Goal: Information Seeking & Learning: Learn about a topic

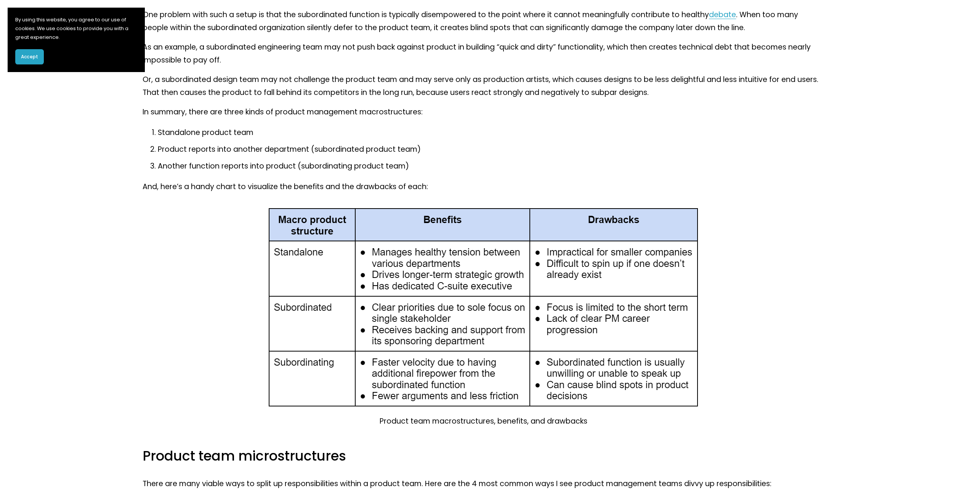
scroll to position [1220, 0]
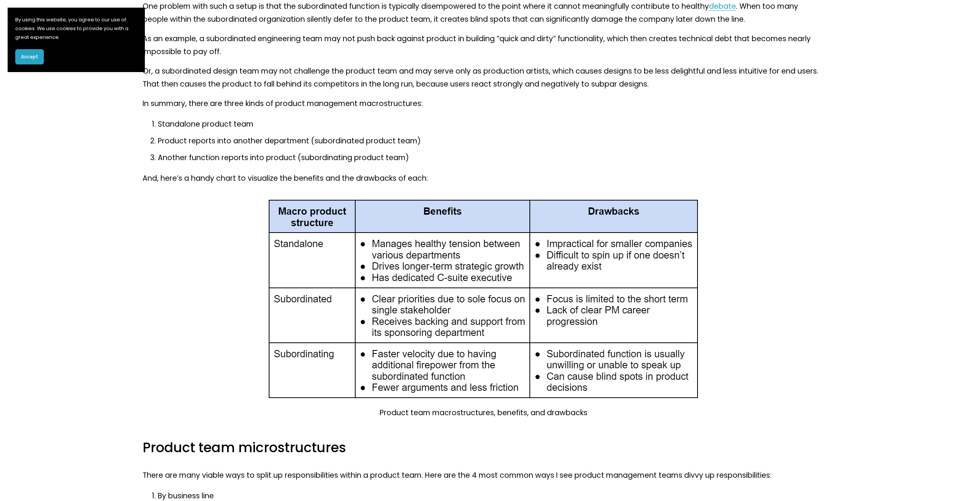
drag, startPoint x: 375, startPoint y: 231, endPoint x: 546, endPoint y: 246, distance: 172.1
click at [546, 246] on div at bounding box center [483, 299] width 432 height 202
click at [576, 247] on div at bounding box center [483, 299] width 432 height 202
click at [187, 250] on div "Product team macrostructures, benefits, and drawbacks" at bounding box center [484, 309] width 682 height 222
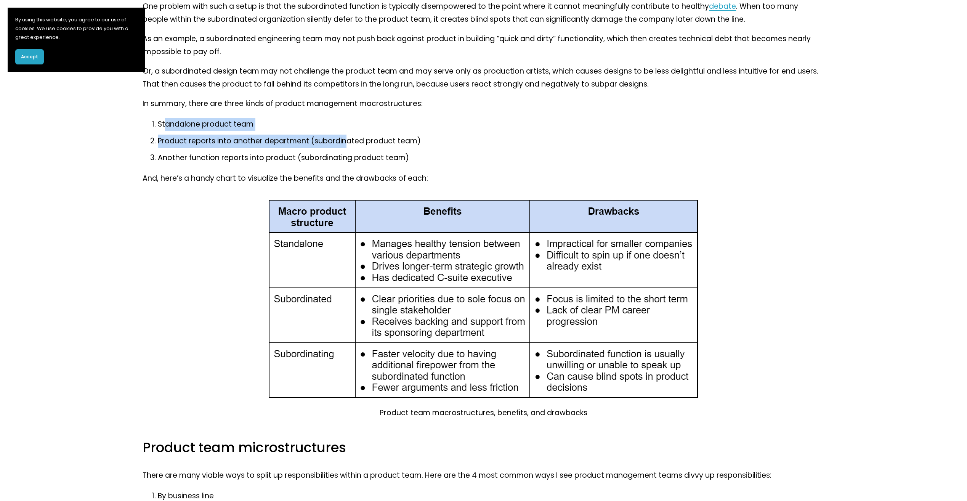
drag, startPoint x: 166, startPoint y: 112, endPoint x: 343, endPoint y: 134, distance: 178.2
click at [343, 134] on ol "Standalone product team Product reports into another department (subordinated p…" at bounding box center [484, 141] width 682 height 47
click at [343, 135] on p "Product reports into another department (subordinated product team)" at bounding box center [491, 141] width 667 height 13
click at [159, 151] on p "Another function reports into product (subordinating product team)" at bounding box center [491, 157] width 667 height 13
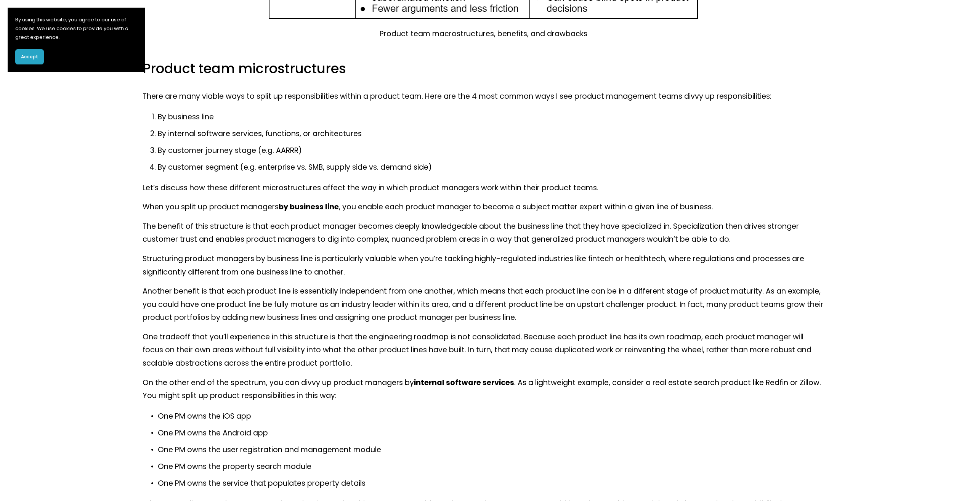
scroll to position [1639, 0]
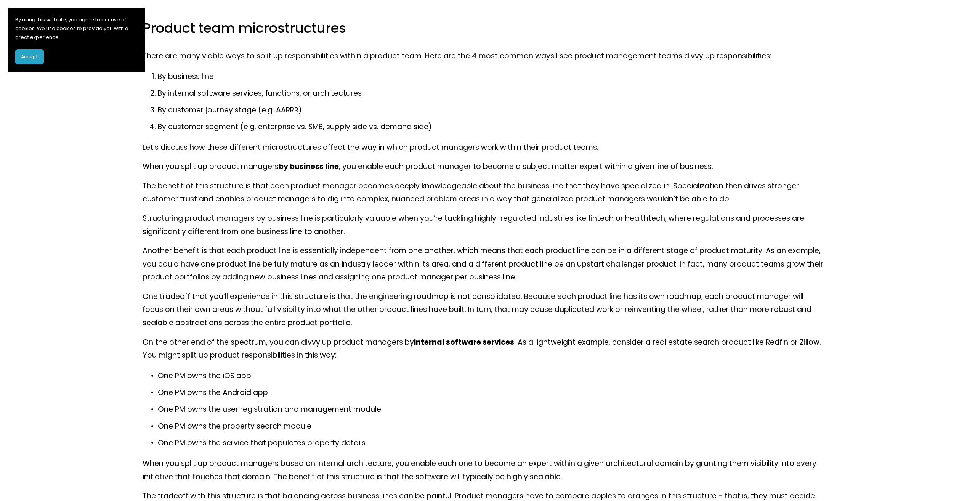
click at [188, 369] on p "One PM owns the iOS app" at bounding box center [491, 375] width 667 height 13
click at [202, 336] on p "On the other end of the spectrum, you can divvy up product managers by internal…" at bounding box center [484, 349] width 682 height 26
click at [191, 386] on p "One PM owns the Android app" at bounding box center [491, 392] width 667 height 13
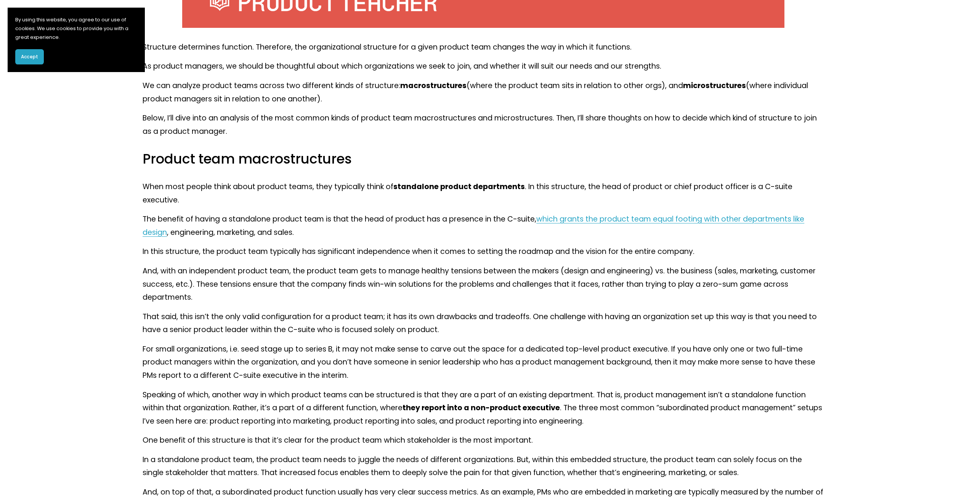
scroll to position [419, 0]
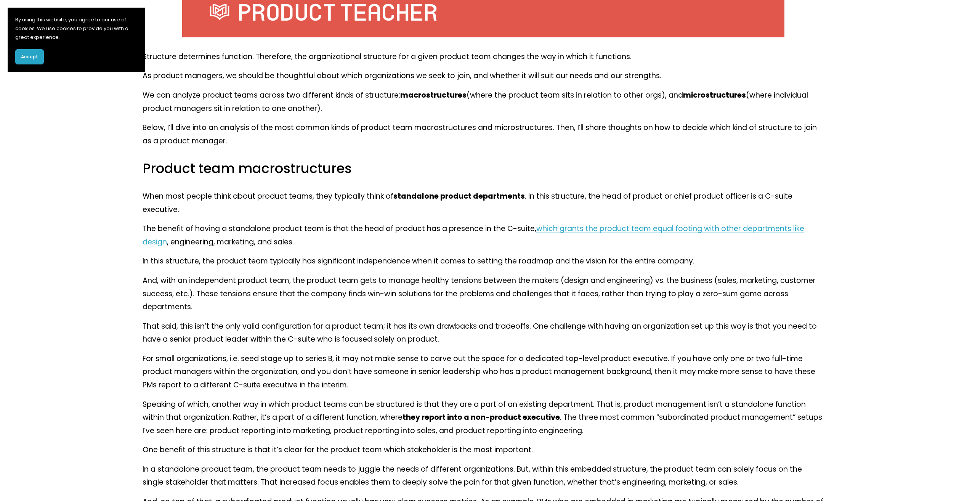
click at [416, 298] on p "And, with an independent product team, the product team gets to manage healthy …" at bounding box center [484, 294] width 682 height 40
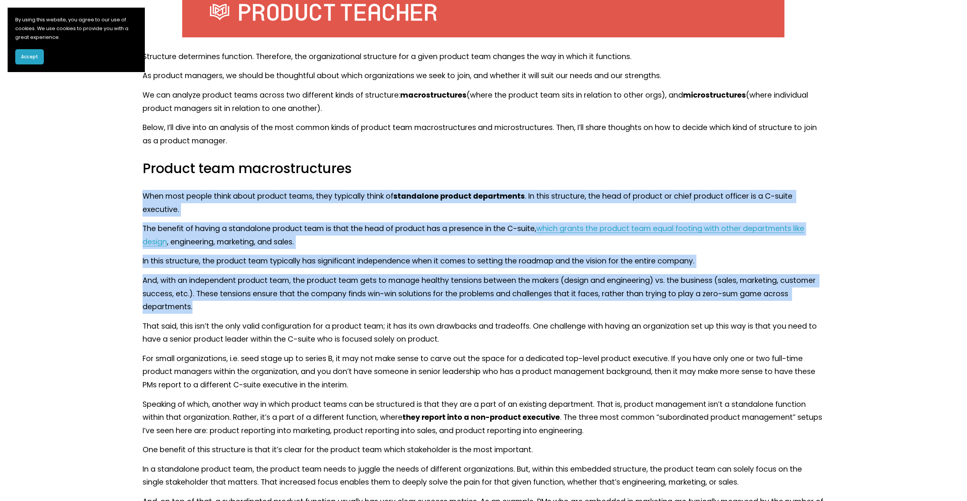
drag, startPoint x: 216, startPoint y: 293, endPoint x: 146, endPoint y: 198, distance: 118.5
drag, startPoint x: 146, startPoint y: 198, endPoint x: 120, endPoint y: 200, distance: 25.2
